Goal: Task Accomplishment & Management: Use online tool/utility

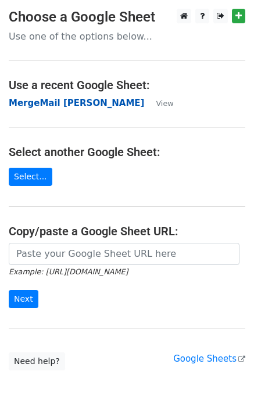
click at [42, 104] on strong "MergeMail [PERSON_NAME]" at bounding box center [77, 103] width 136 height 10
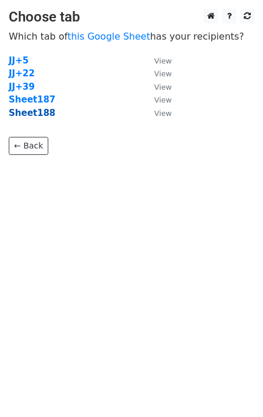
click at [44, 117] on strong "Sheet188" at bounding box center [32, 113] width 47 height 10
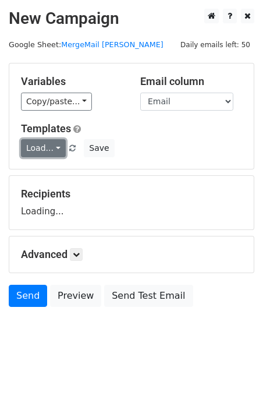
click at [46, 153] on link "Load..." at bounding box center [43, 148] width 45 height 18
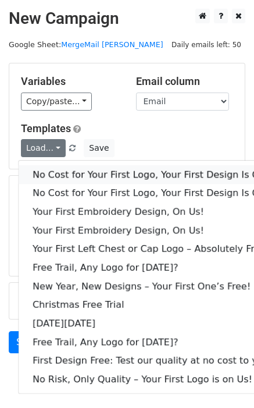
click at [58, 170] on link "No Cost for Your First Logo, Your First Design Is On Us!" at bounding box center [158, 174] width 279 height 19
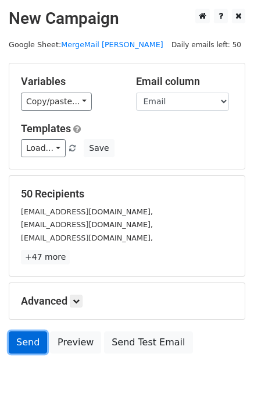
click at [23, 342] on link "Send" at bounding box center [28, 342] width 38 height 22
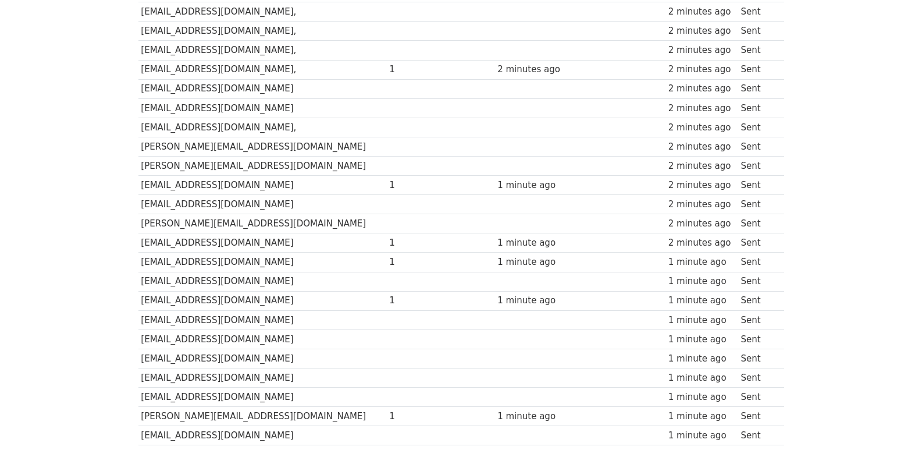
scroll to position [810, 0]
